Goal: Information Seeking & Learning: Find specific fact

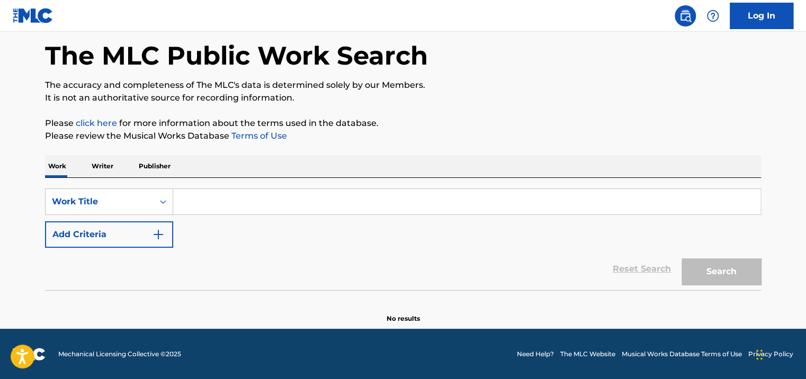
drag, startPoint x: 242, startPoint y: 200, endPoint x: 235, endPoint y: 198, distance: 6.7
click at [239, 200] on input "Search Form" at bounding box center [467, 201] width 588 height 25
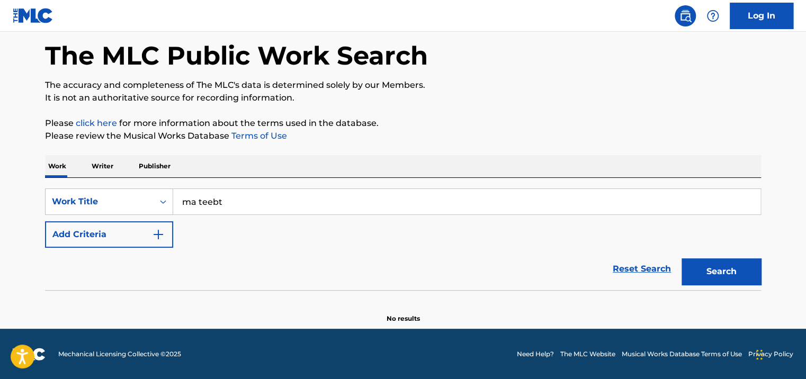
click at [682, 259] on button "Search" at bounding box center [721, 272] width 79 height 26
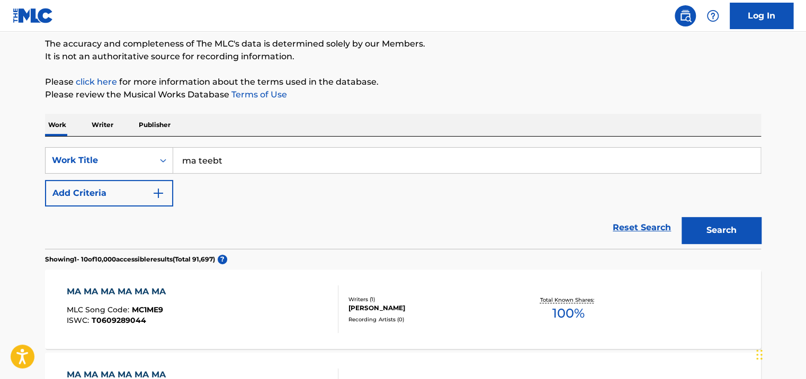
scroll to position [47, 0]
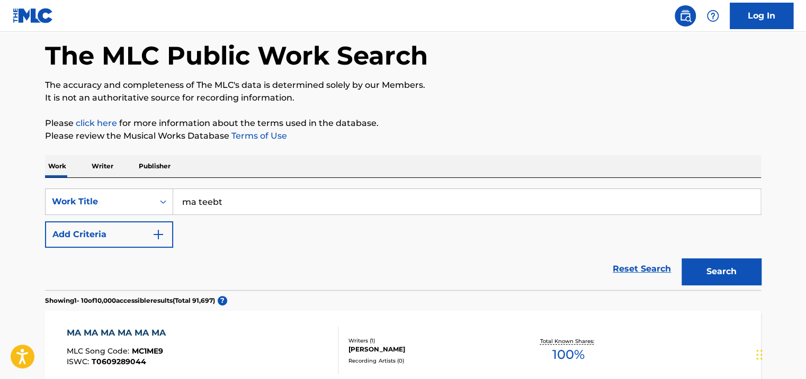
drag, startPoint x: 246, startPoint y: 202, endPoint x: 237, endPoint y: 212, distance: 14.3
click at [175, 201] on input "ma teebt" at bounding box center [467, 201] width 588 height 25
type input "mashi"
click at [682, 259] on button "Search" at bounding box center [721, 272] width 79 height 26
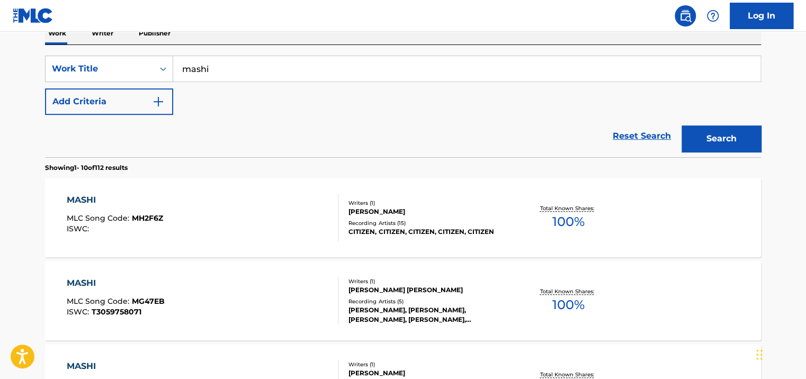
scroll to position [106, 0]
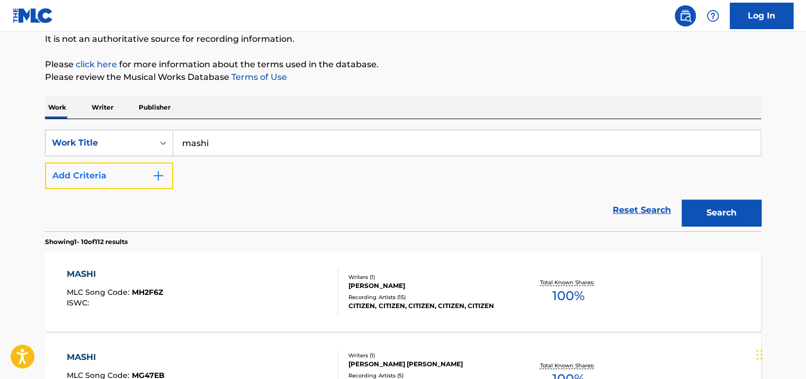
click at [77, 165] on button "Add Criteria" at bounding box center [109, 176] width 128 height 26
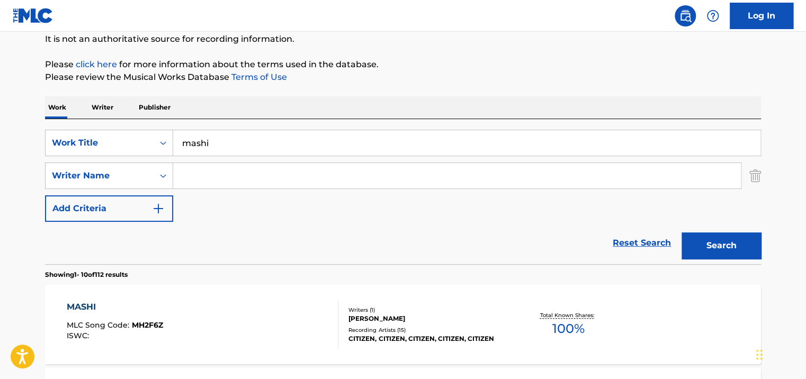
click at [229, 173] on input "Search Form" at bounding box center [457, 175] width 568 height 25
click at [721, 242] on button "Search" at bounding box center [721, 246] width 79 height 26
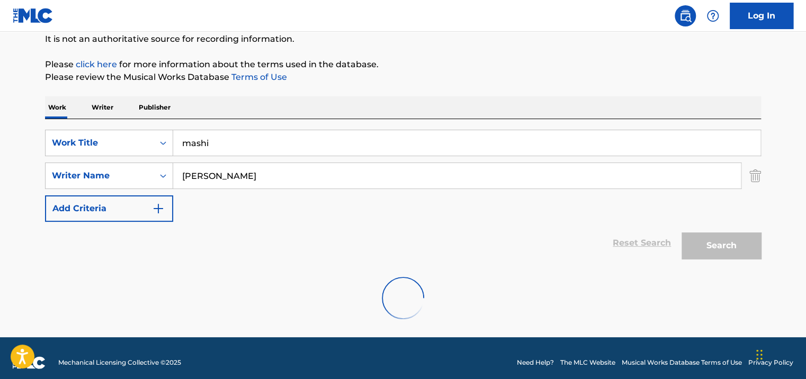
scroll to position [81, 0]
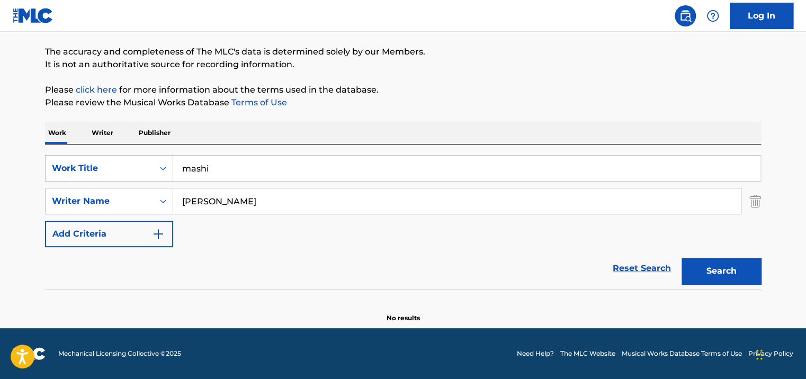
click at [286, 185] on div "SearchWithCriteriadc28f161-ef3d-4070-8f30-9eb7ed37f261 Work Title mashi SearchW…" at bounding box center [403, 201] width 716 height 92
click at [286, 198] on input "[PERSON_NAME]" at bounding box center [457, 201] width 568 height 25
type input "nic"
click at [690, 273] on button "Search" at bounding box center [721, 271] width 79 height 26
